Goal: Task Accomplishment & Management: Manage account settings

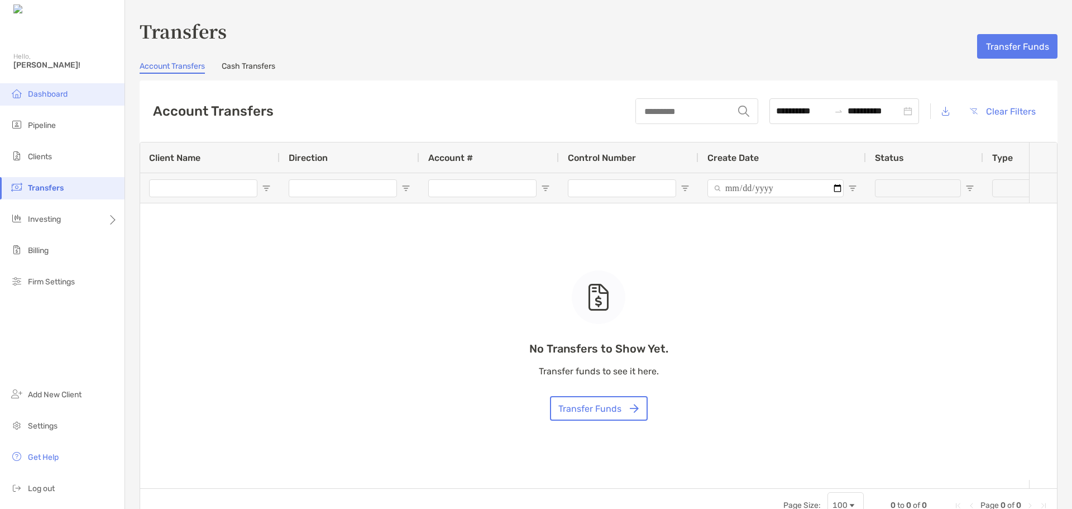
click at [44, 98] on span "Dashboard" at bounding box center [48, 93] width 40 height 9
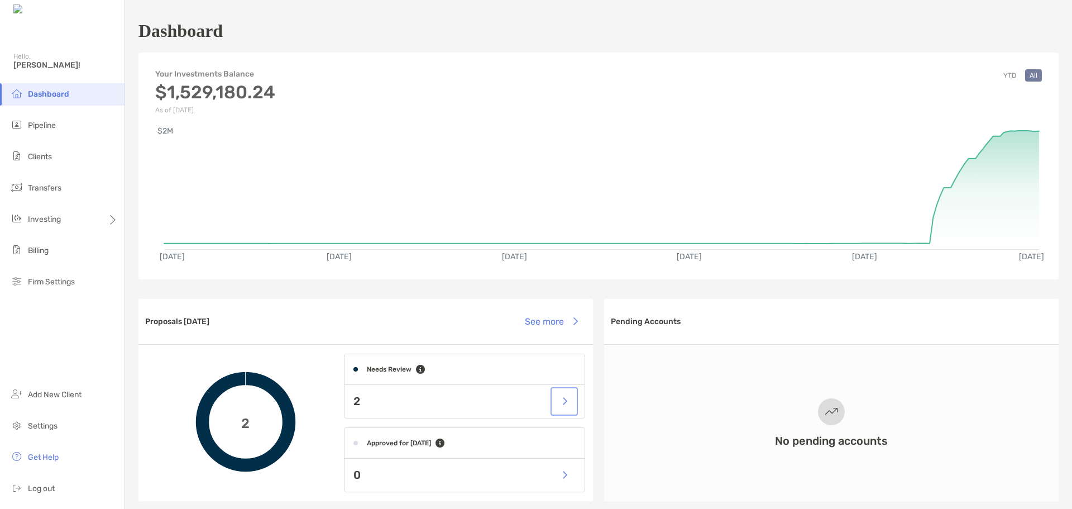
click at [561, 404] on button "button" at bounding box center [564, 401] width 23 height 24
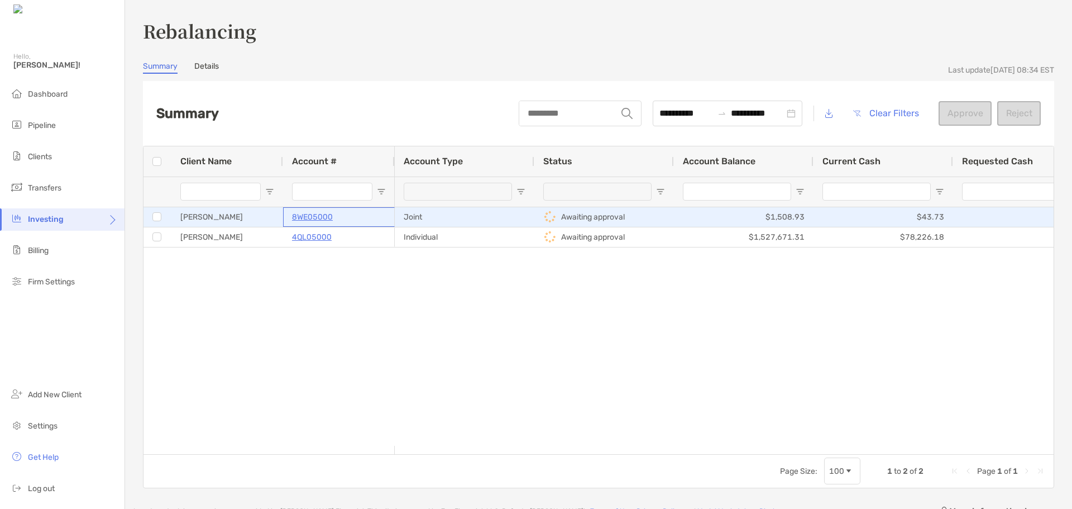
click at [306, 216] on p "8WE05000" at bounding box center [312, 217] width 41 height 14
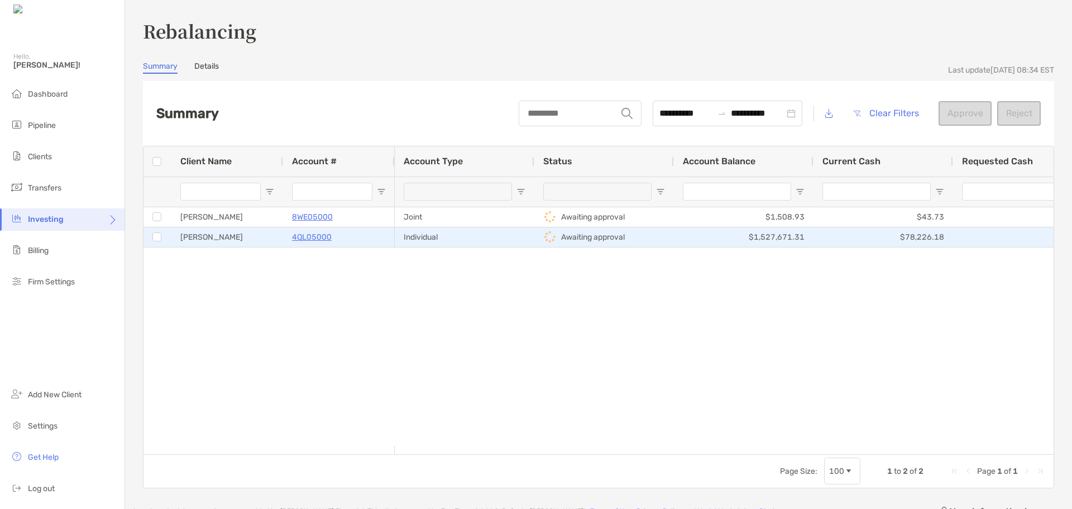
click at [303, 233] on p "4QL05000" at bounding box center [312, 237] width 40 height 14
click at [306, 236] on p "4QL05000" at bounding box center [312, 237] width 40 height 14
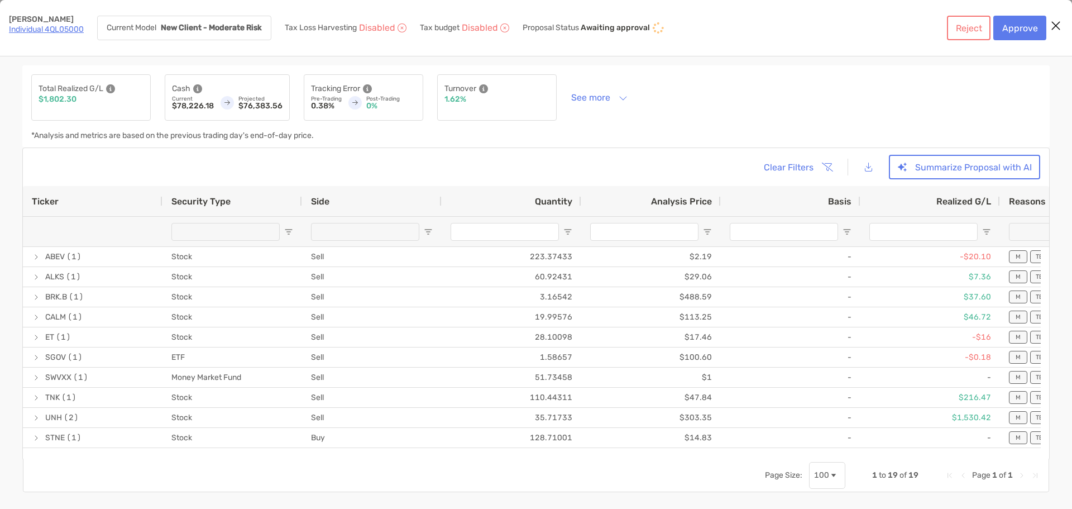
click at [205, 195] on div "Security Type" at bounding box center [232, 201] width 122 height 30
click at [959, 27] on button "Reject" at bounding box center [969, 28] width 44 height 25
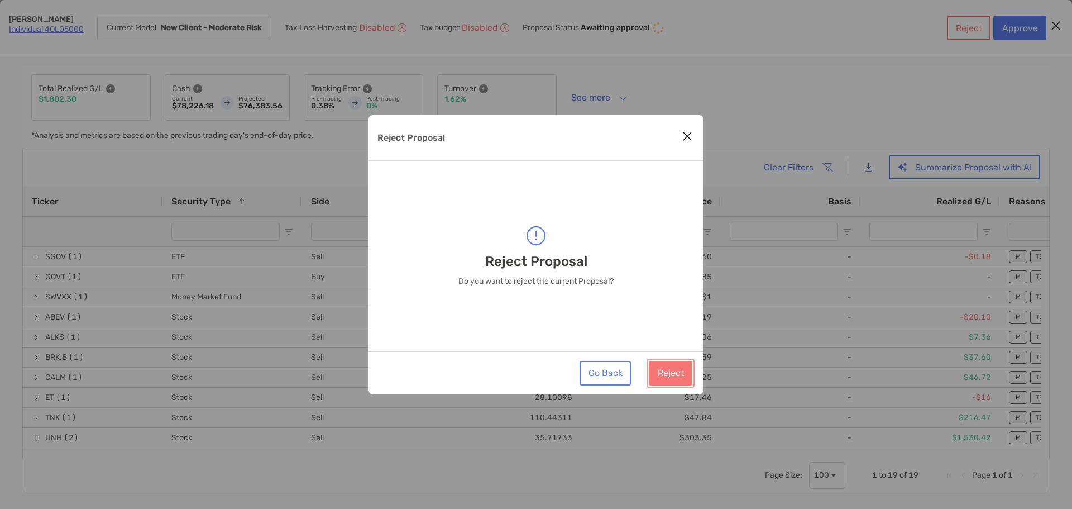
click at [672, 366] on button "Reject" at bounding box center [671, 373] width 44 height 25
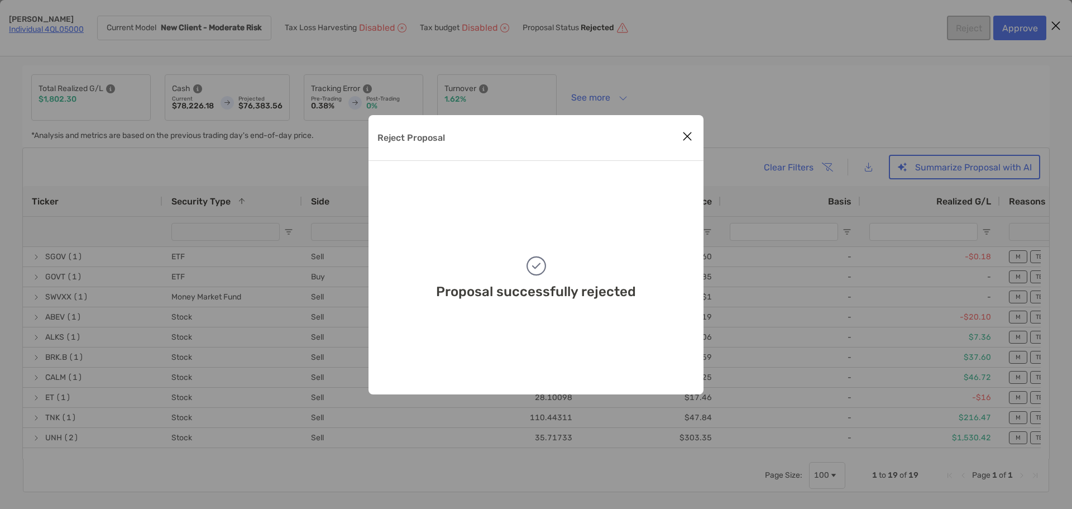
drag, startPoint x: 675, startPoint y: 137, endPoint x: 682, endPoint y: 141, distance: 7.6
click at [677, 138] on div "Reject Proposal" at bounding box center [535, 138] width 335 height 46
click at [685, 141] on icon "Close modal" at bounding box center [687, 136] width 10 height 13
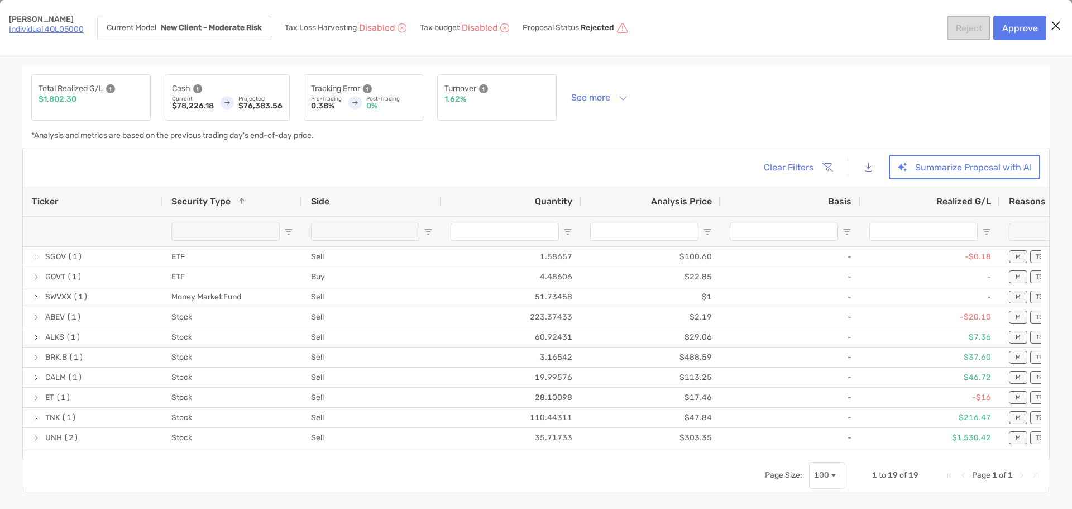
click at [1056, 25] on icon "Close modal" at bounding box center [1056, 25] width 10 height 13
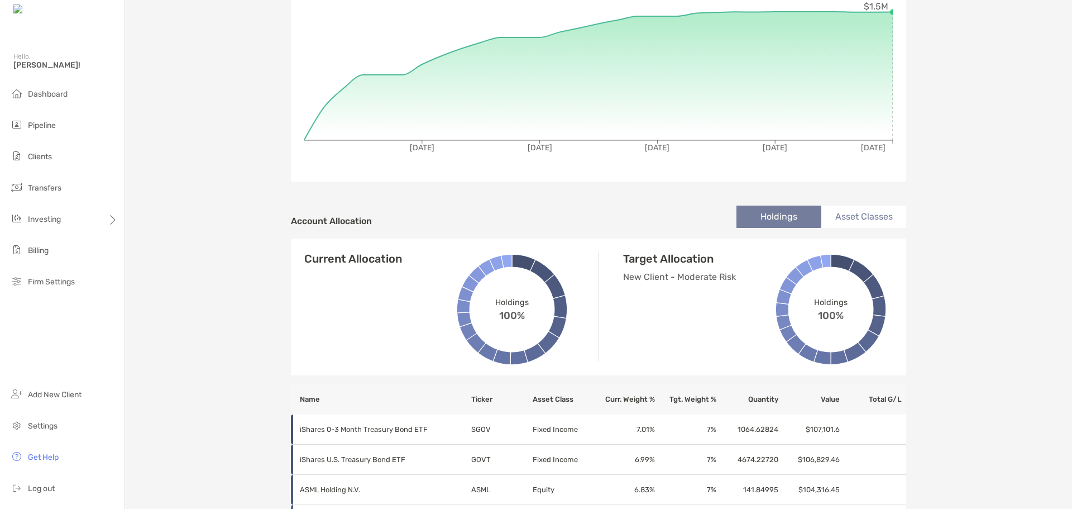
scroll to position [33, 0]
